Goal: Answer question/provide support

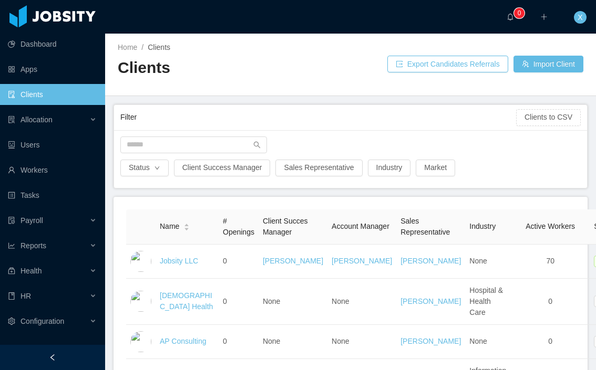
scroll to position [9, 0]
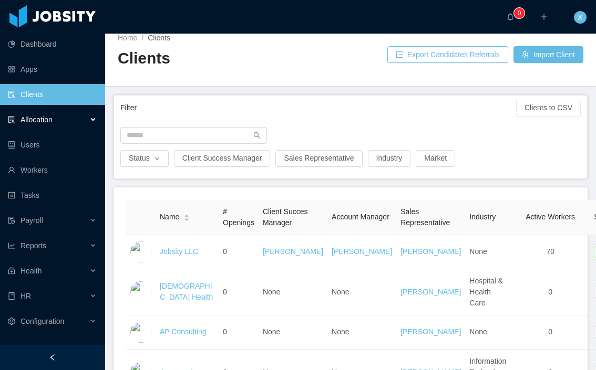
click at [36, 124] on div "Allocation" at bounding box center [52, 119] width 105 height 21
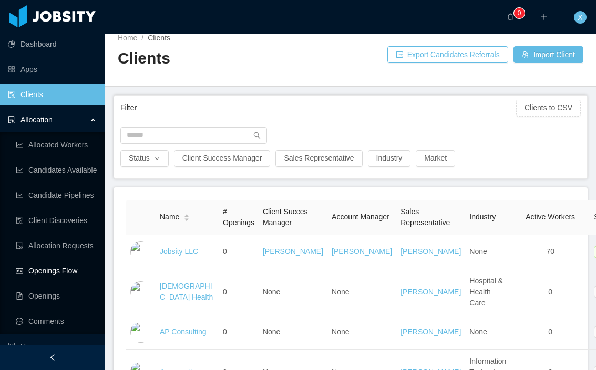
click at [59, 268] on link "Openings Flow" at bounding box center [56, 271] width 81 height 21
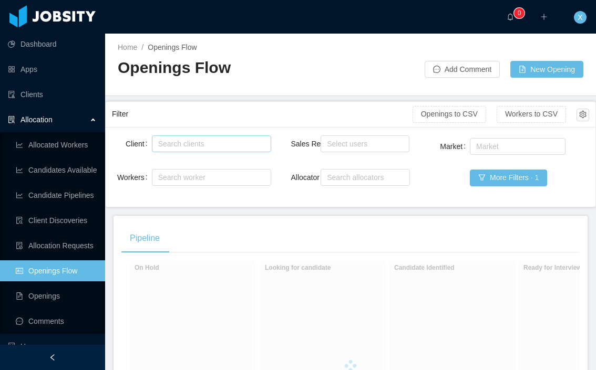
click at [199, 144] on div "Search clients" at bounding box center [209, 144] width 102 height 11
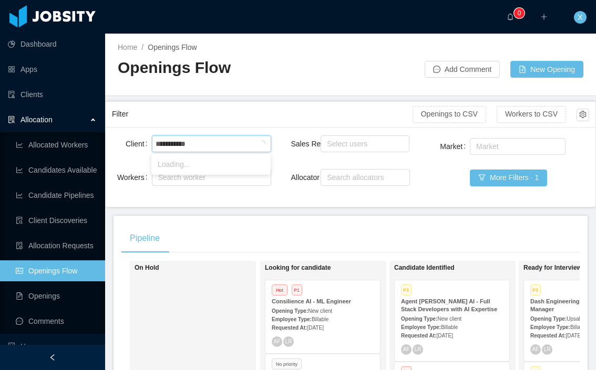
type input "**********"
click at [212, 168] on li "McGraw-Hill Education" at bounding box center [210, 164] width 119 height 17
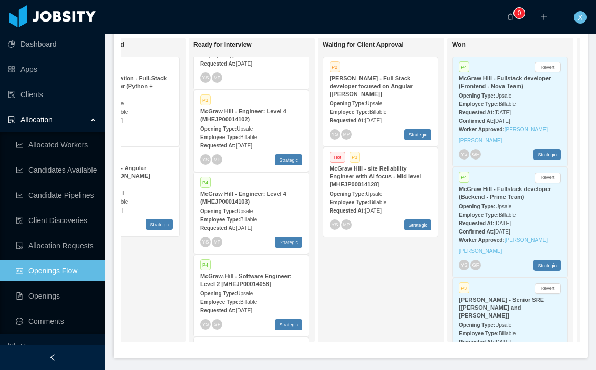
scroll to position [635, 0]
click at [267, 133] on div "Opening Type: Upsale" at bounding box center [251, 127] width 102 height 11
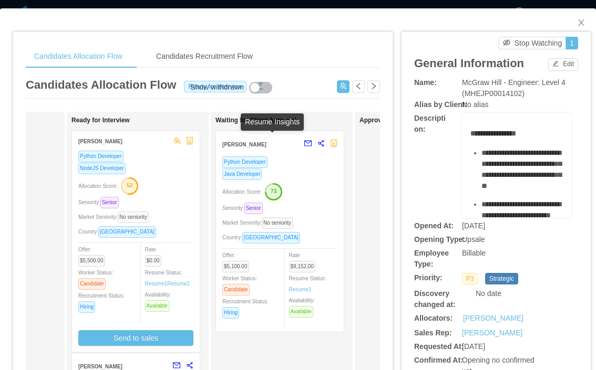
scroll to position [0, 269]
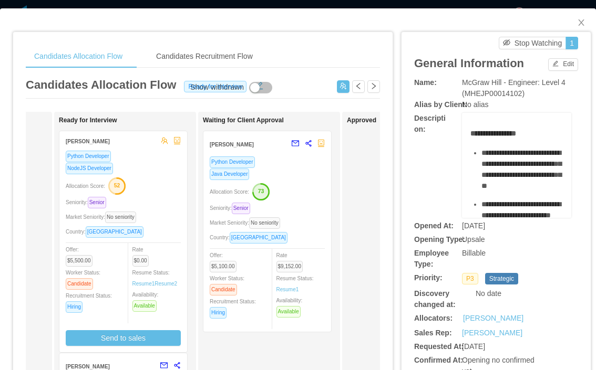
click at [294, 161] on div "Python Developer" at bounding box center [267, 162] width 115 height 12
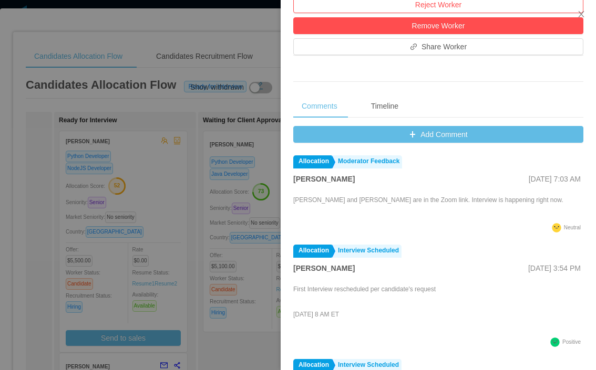
scroll to position [348, 0]
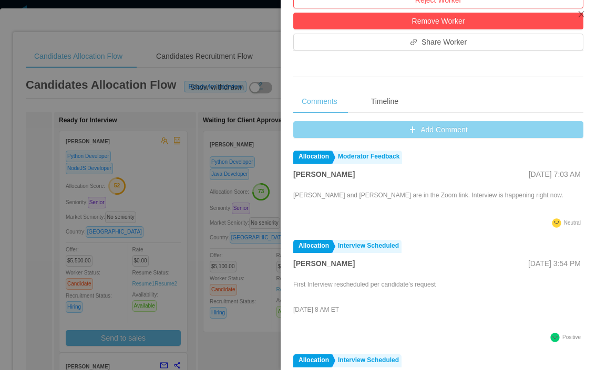
click at [439, 132] on button "Add Comment" at bounding box center [438, 129] width 290 height 17
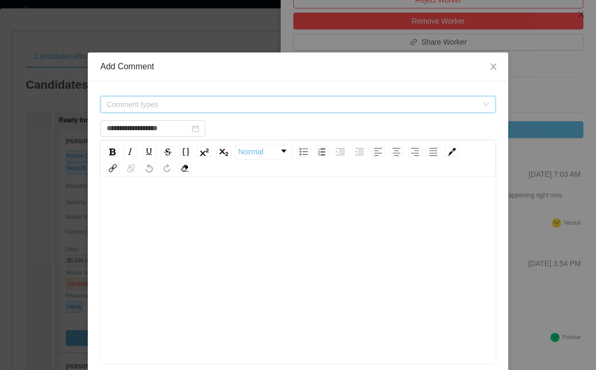
click at [215, 105] on span "Comment types" at bounding box center [292, 104] width 371 height 11
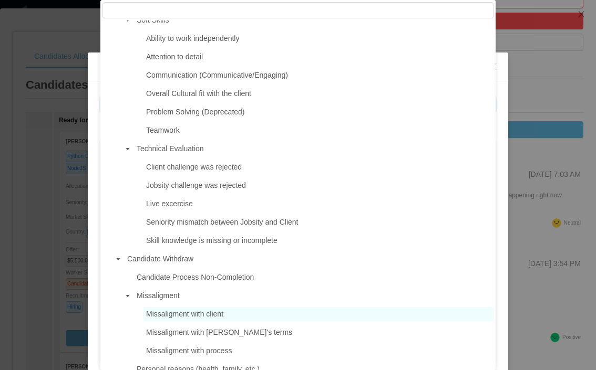
scroll to position [693, 0]
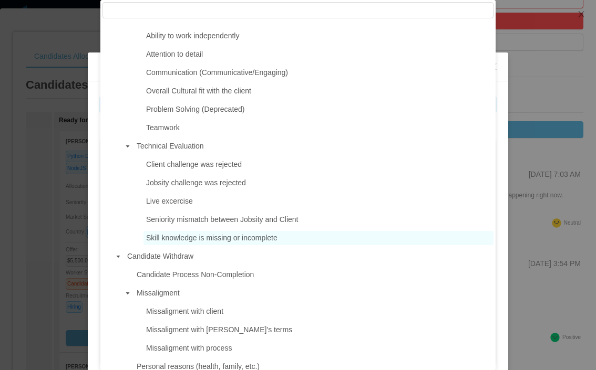
click at [214, 242] on span "Skill knowledge is missing or incomplete" at bounding box center [211, 238] width 131 height 8
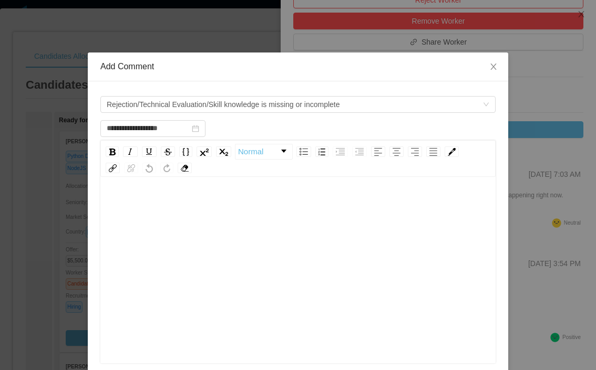
click at [176, 209] on div "rdw-editor" at bounding box center [298, 205] width 379 height 21
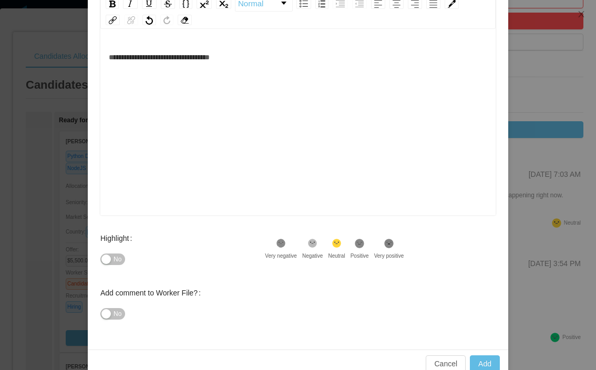
scroll to position [150, 0]
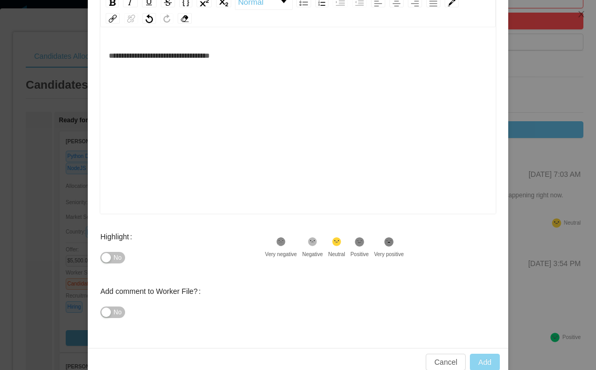
type input "**********"
click at [486, 362] on button "Add" at bounding box center [485, 362] width 30 height 17
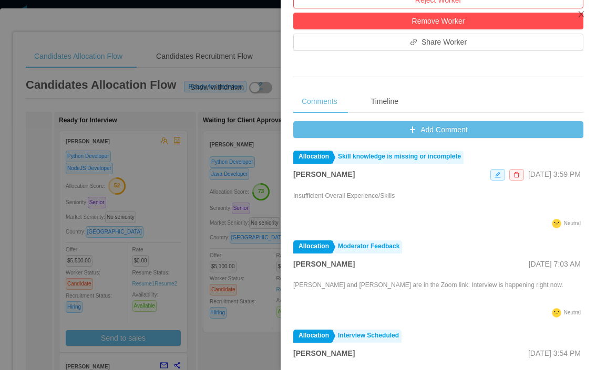
click at [171, 49] on div at bounding box center [298, 185] width 596 height 370
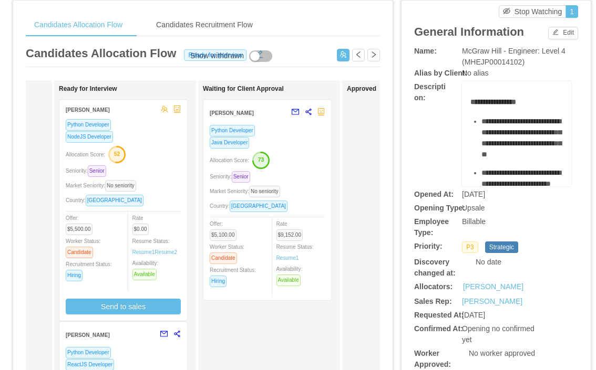
scroll to position [0, 0]
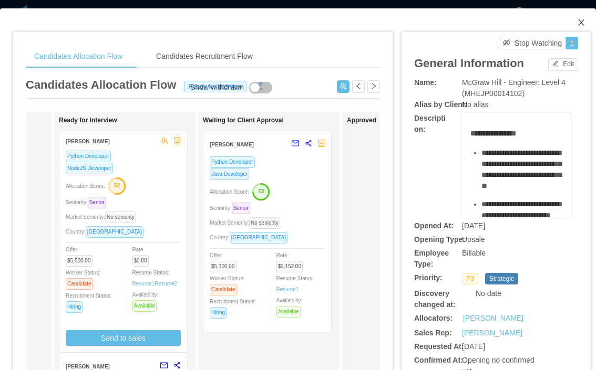
click at [588, 22] on span "Close" at bounding box center [581, 22] width 29 height 29
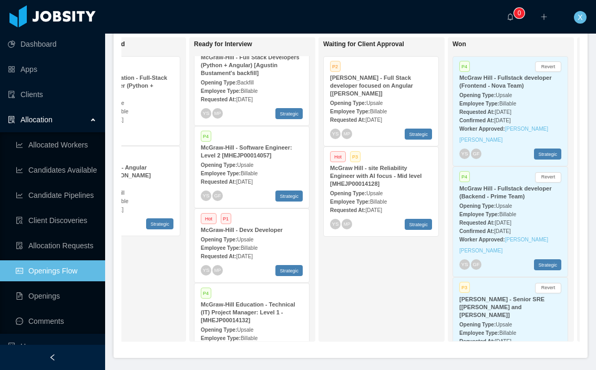
scroll to position [105, 0]
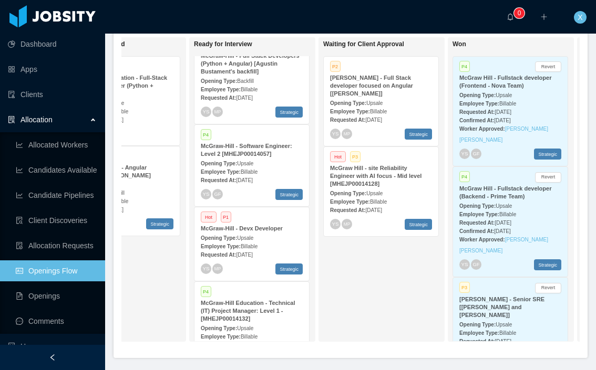
click at [254, 227] on div "McGraw-Hill - Devx Developer" at bounding box center [252, 229] width 102 height 8
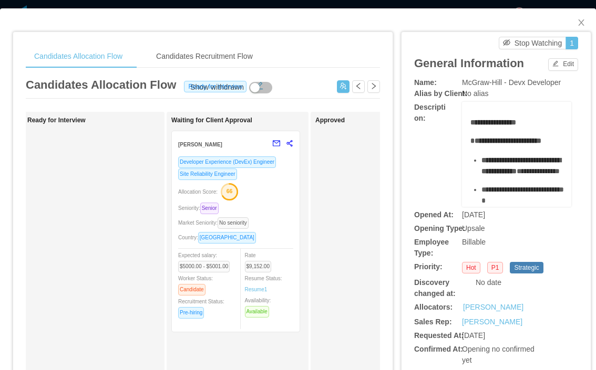
scroll to position [0, 304]
click at [276, 186] on div "Allocation Score: 66" at bounding box center [231, 191] width 115 height 17
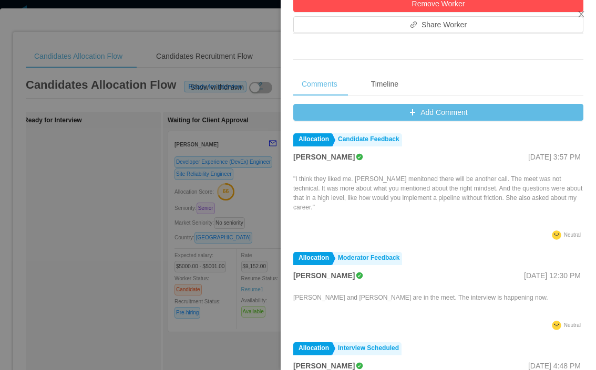
scroll to position [373, 0]
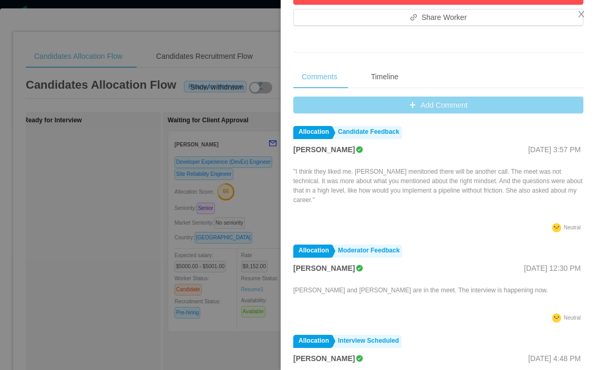
click at [438, 104] on button "Add Comment" at bounding box center [438, 105] width 290 height 17
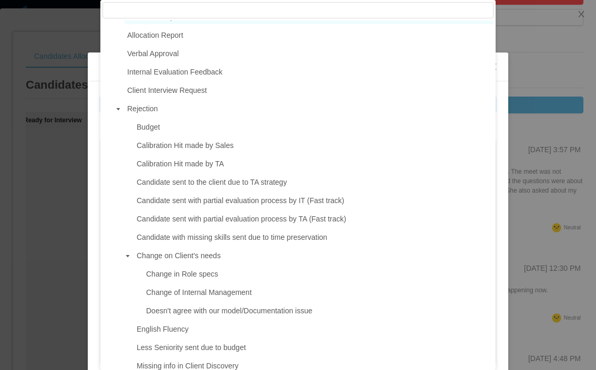
scroll to position [251, 0]
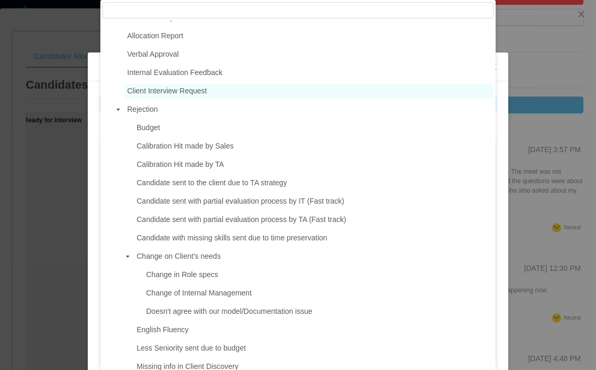
click at [211, 91] on span "Client Interview Request" at bounding box center [309, 91] width 369 height 14
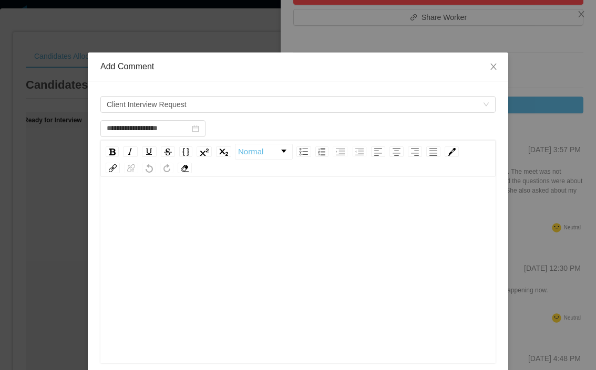
click at [132, 204] on div "rdw-editor" at bounding box center [298, 205] width 379 height 21
click at [118, 182] on div "rdw-wrapper" at bounding box center [297, 272] width 395 height 184
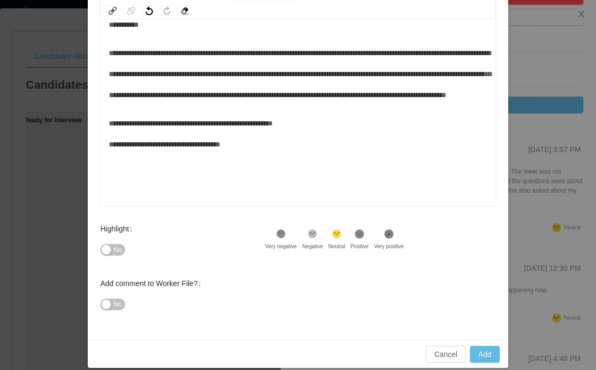
scroll to position [168, 0]
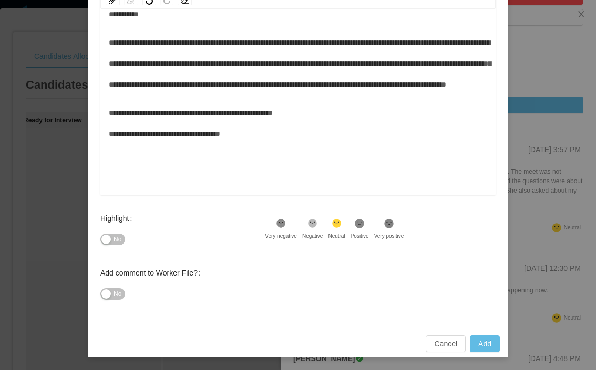
click at [364, 223] on icon at bounding box center [359, 223] width 9 height 9
click at [487, 344] on button "Add" at bounding box center [485, 344] width 30 height 17
type input "**********"
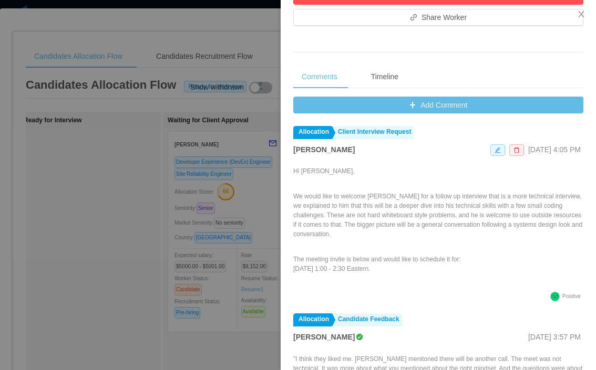
click at [113, 218] on div at bounding box center [298, 185] width 596 height 370
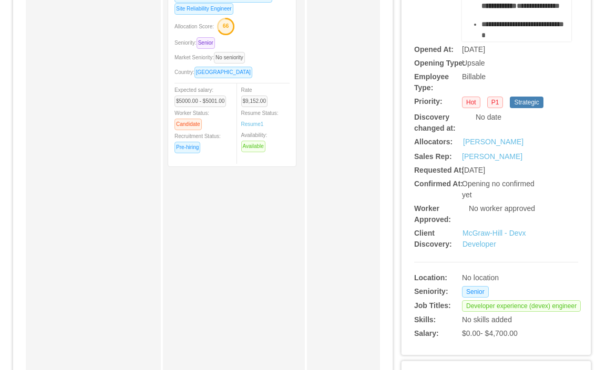
scroll to position [144, 0]
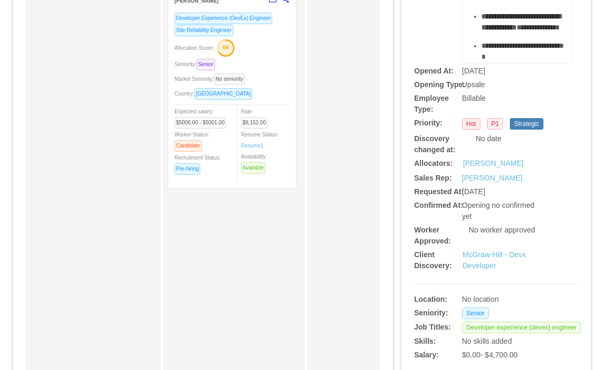
click at [273, 64] on div "Seniority: Senior" at bounding box center [231, 64] width 115 height 12
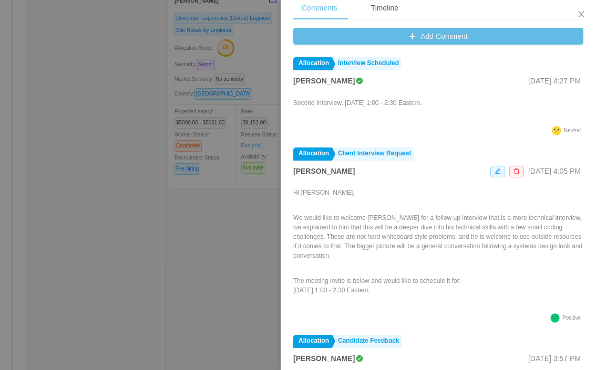
scroll to position [442, 0]
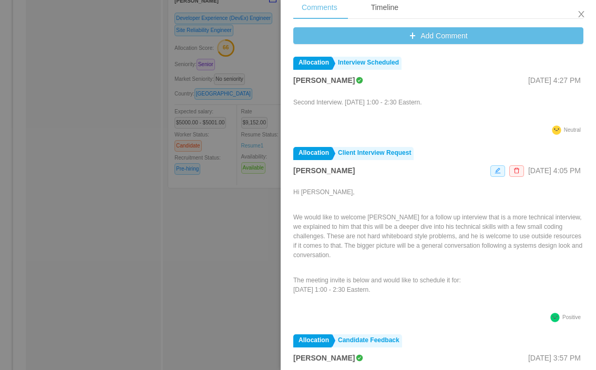
click at [107, 66] on div at bounding box center [298, 185] width 596 height 370
